Goal: Transaction & Acquisition: Purchase product/service

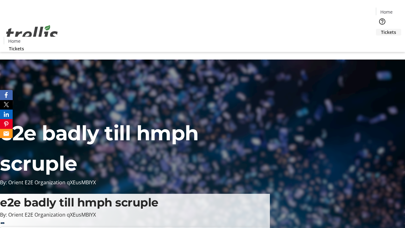
click at [381, 29] on span "Tickets" at bounding box center [388, 32] width 15 height 7
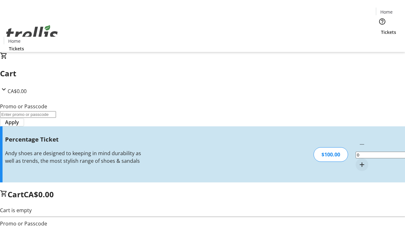
click at [358, 161] on mat-icon "Increment by one" at bounding box center [362, 165] width 8 height 8
type input "1"
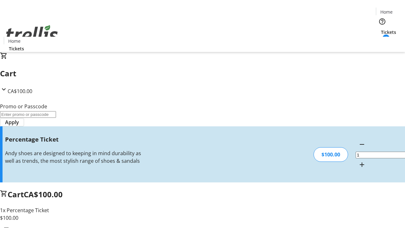
type input "FOO"
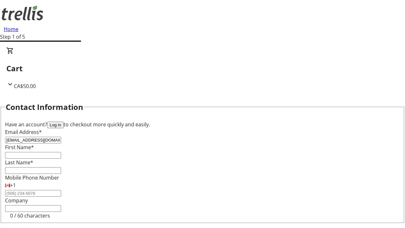
type input "[EMAIL_ADDRESS][DOMAIN_NAME]"
type input "[PERSON_NAME]"
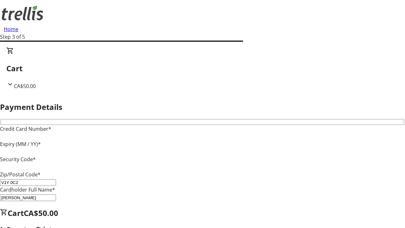
type input "V1Y 0C2"
